Goal: Information Seeking & Learning: Learn about a topic

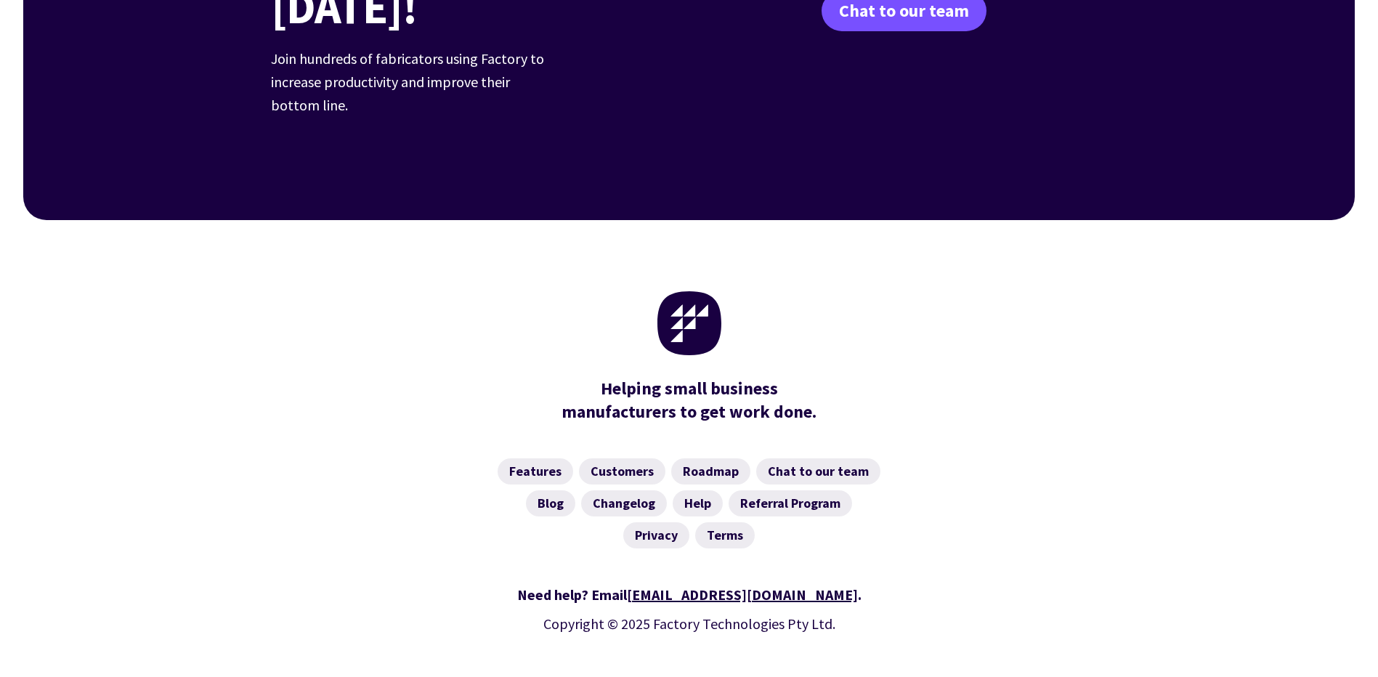
scroll to position [2246, 0]
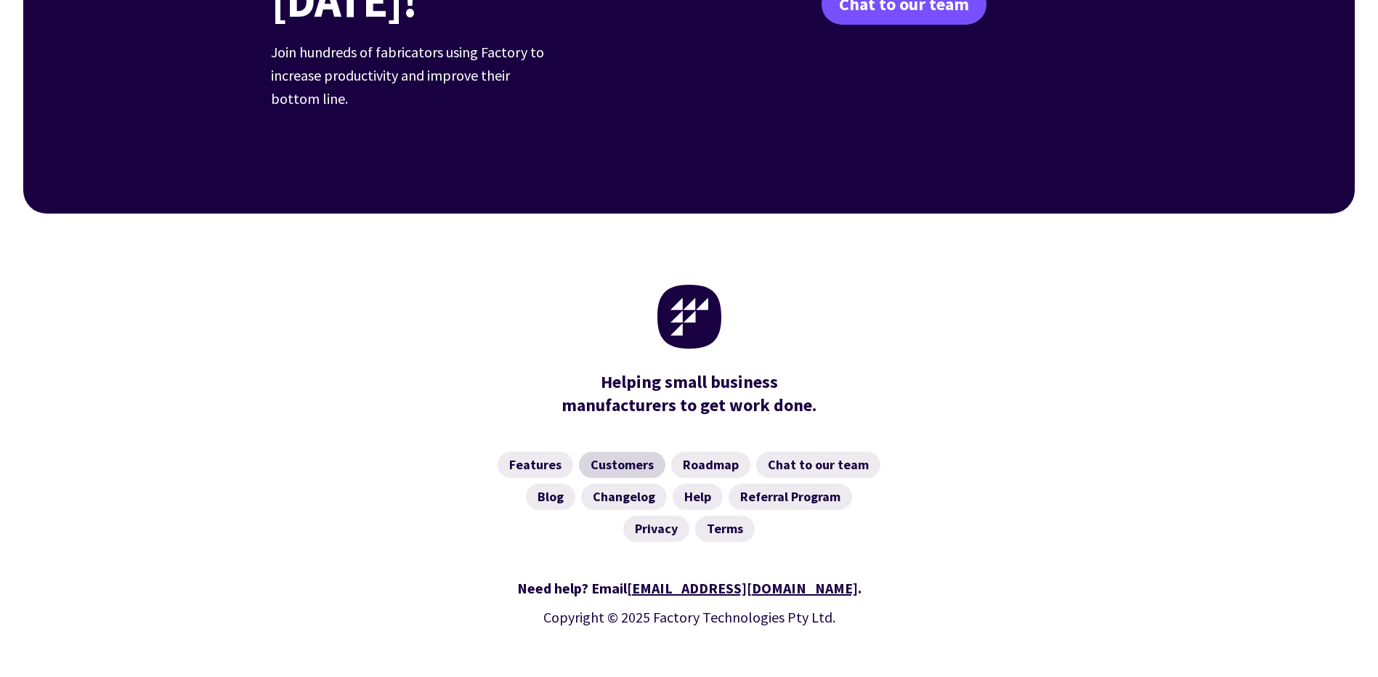
click at [620, 452] on link "Customers" at bounding box center [622, 465] width 86 height 26
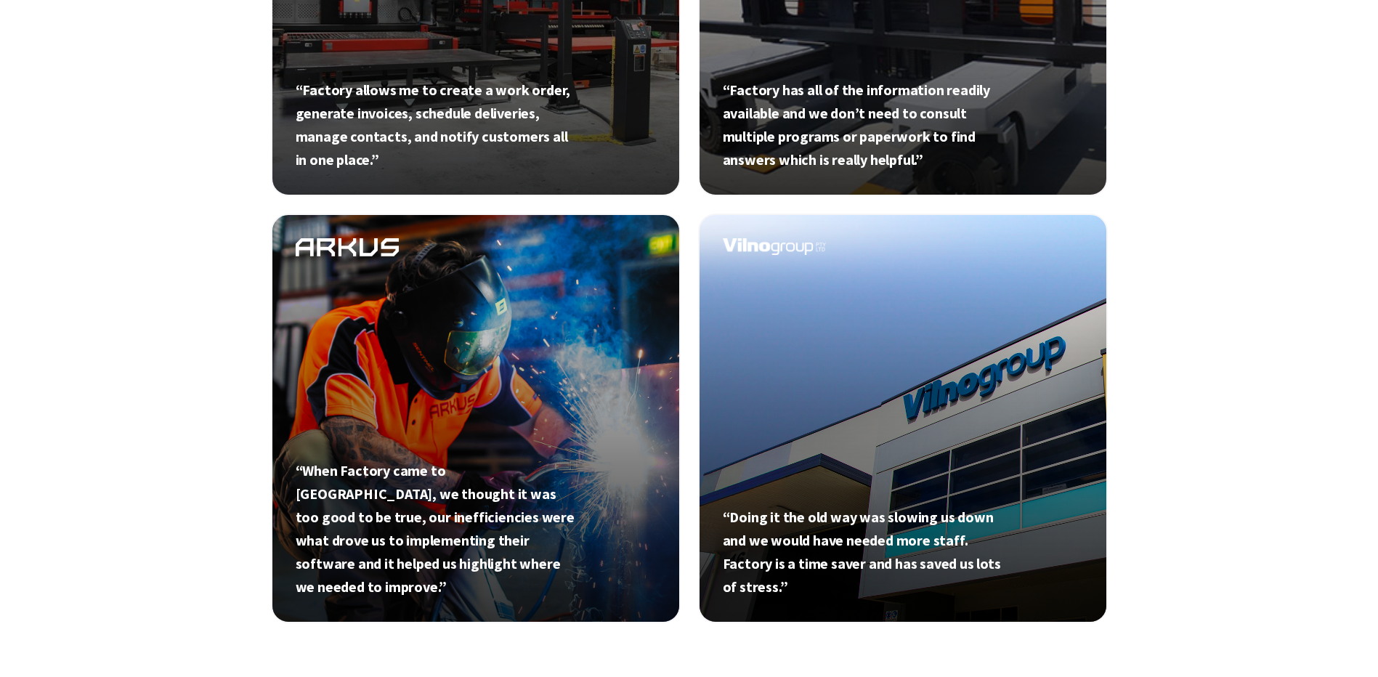
scroll to position [1017, 0]
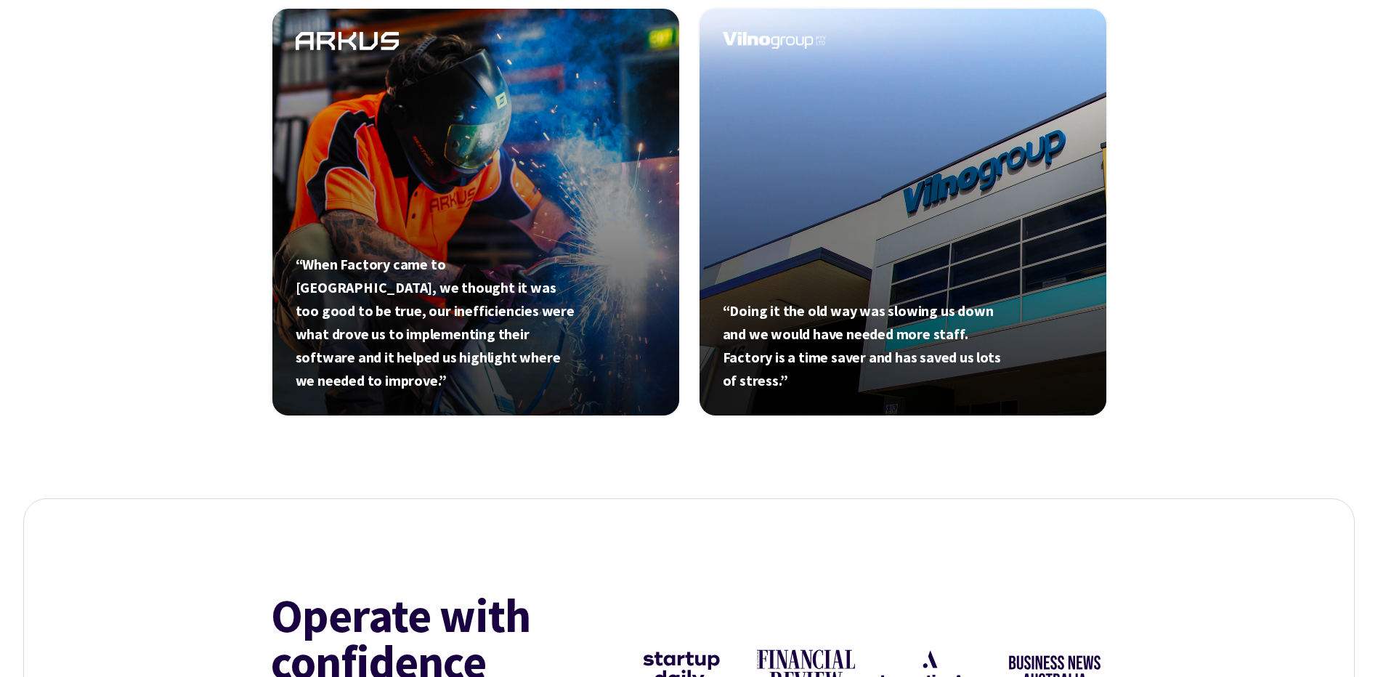
click at [511, 238] on link at bounding box center [476, 212] width 410 height 410
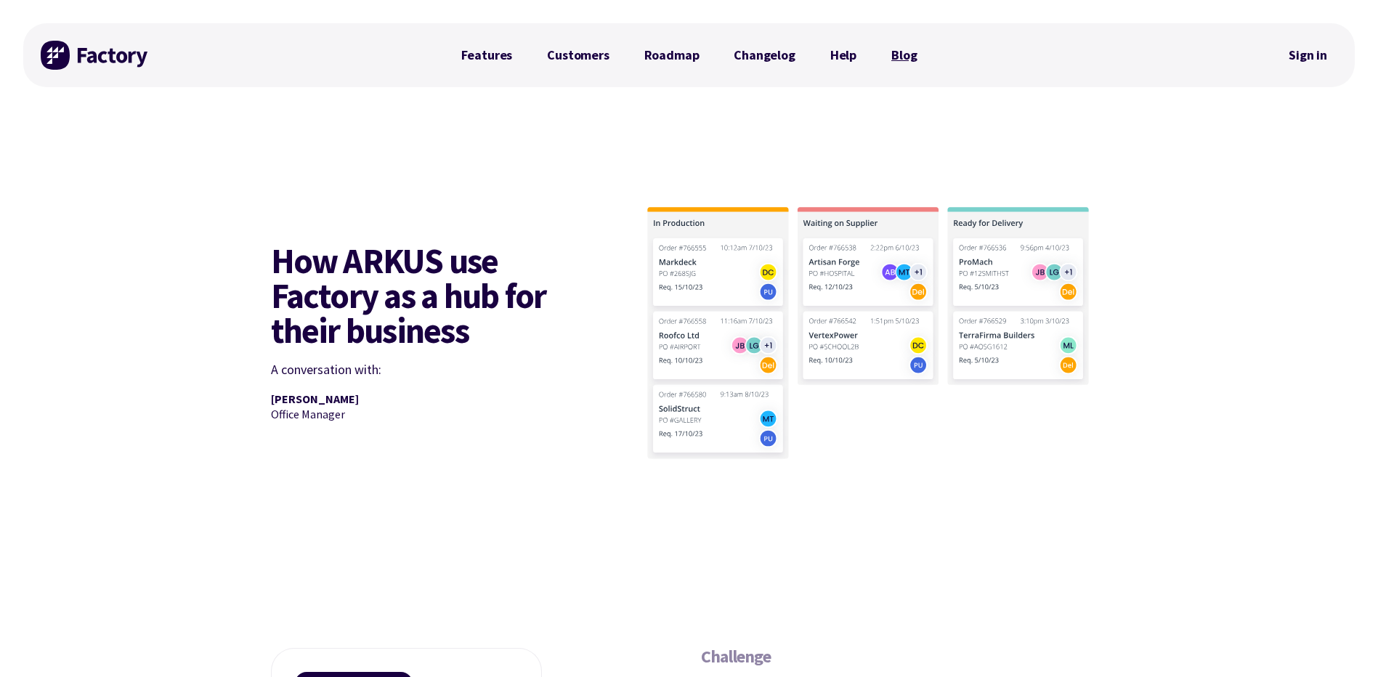
click at [901, 54] on link "Blog" at bounding box center [904, 55] width 60 height 29
